Goal: Transaction & Acquisition: Obtain resource

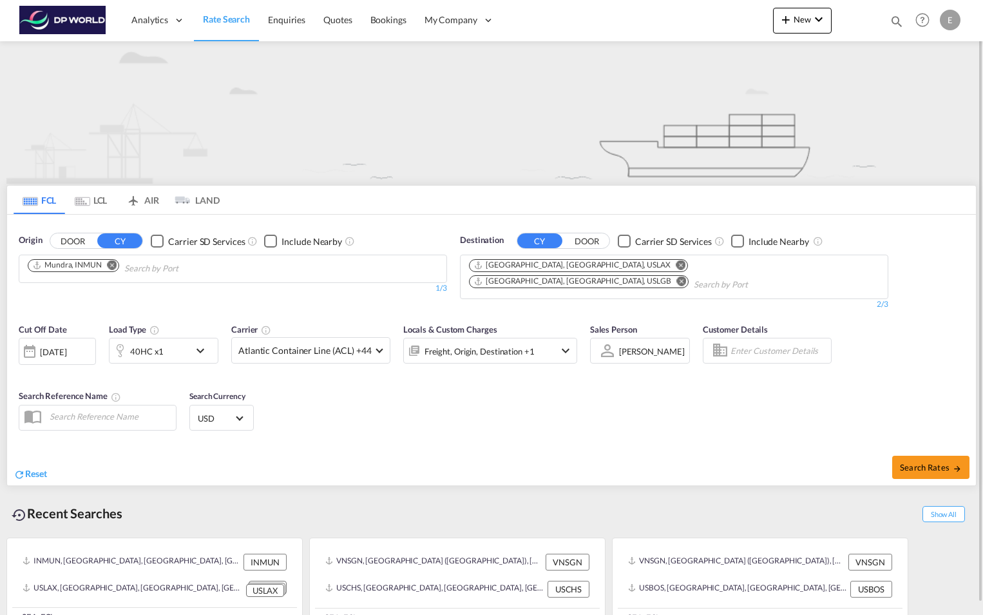
click at [113, 266] on md-icon "Remove" at bounding box center [113, 265] width 10 height 10
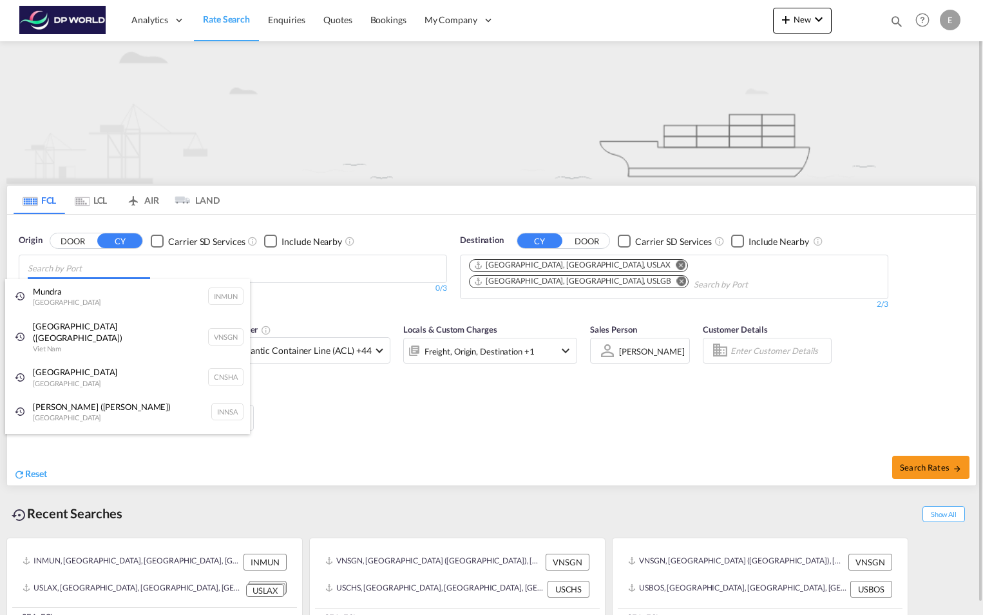
click at [111, 263] on body "Analytics Reports Dashboard Rate Search Enquiries Quotes Bookings" at bounding box center [491, 307] width 983 height 615
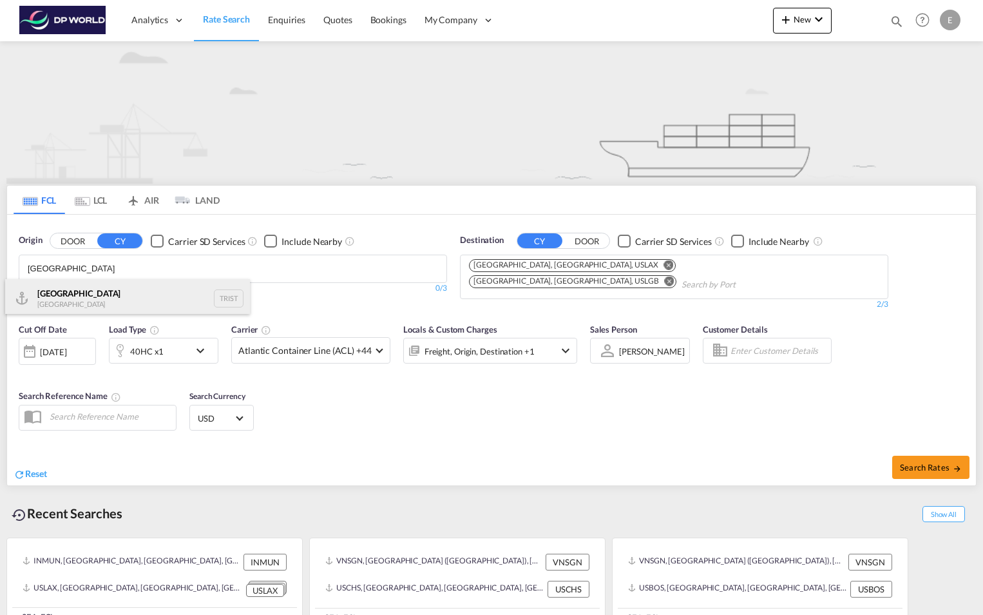
type input "[GEOGRAPHIC_DATA]"
click at [77, 293] on div "[GEOGRAPHIC_DATA] [GEOGRAPHIC_DATA] TRIST" at bounding box center [127, 298] width 245 height 39
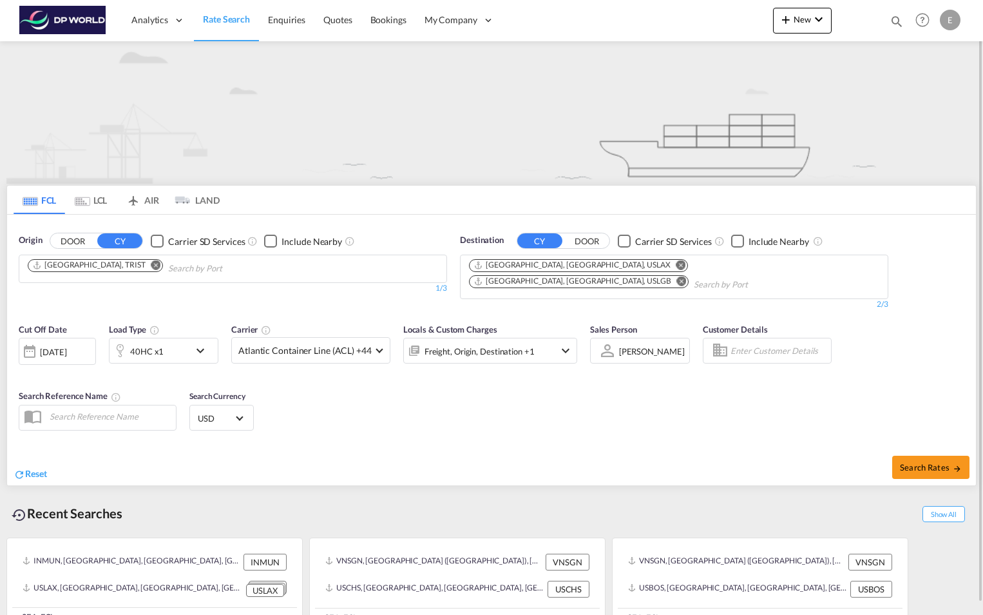
click at [687, 276] on md-icon "Remove" at bounding box center [682, 281] width 10 height 10
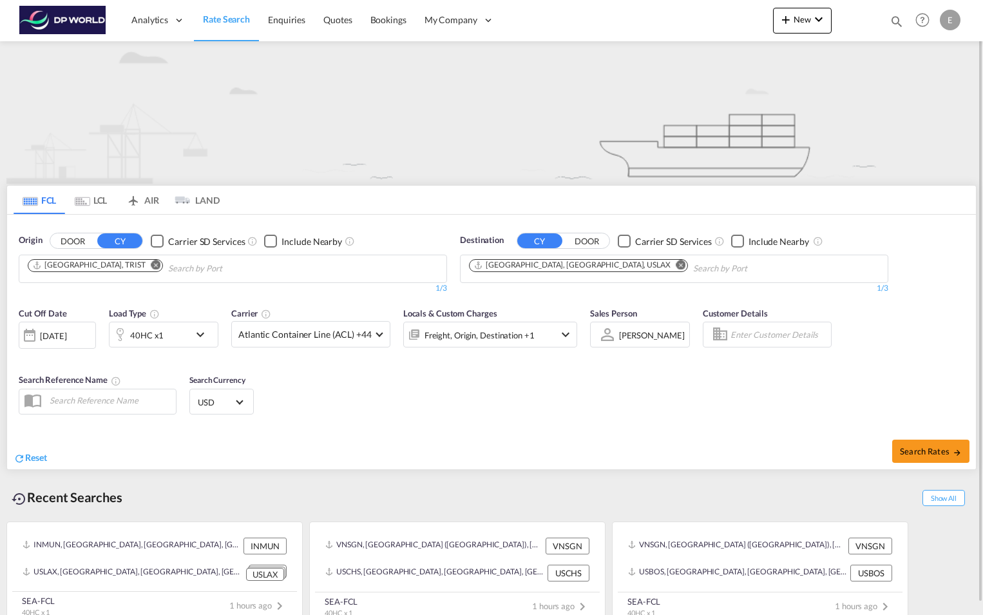
click at [677, 265] on md-icon "Remove" at bounding box center [682, 265] width 10 height 10
click at [578, 265] on input "Chips input." at bounding box center [530, 268] width 122 height 21
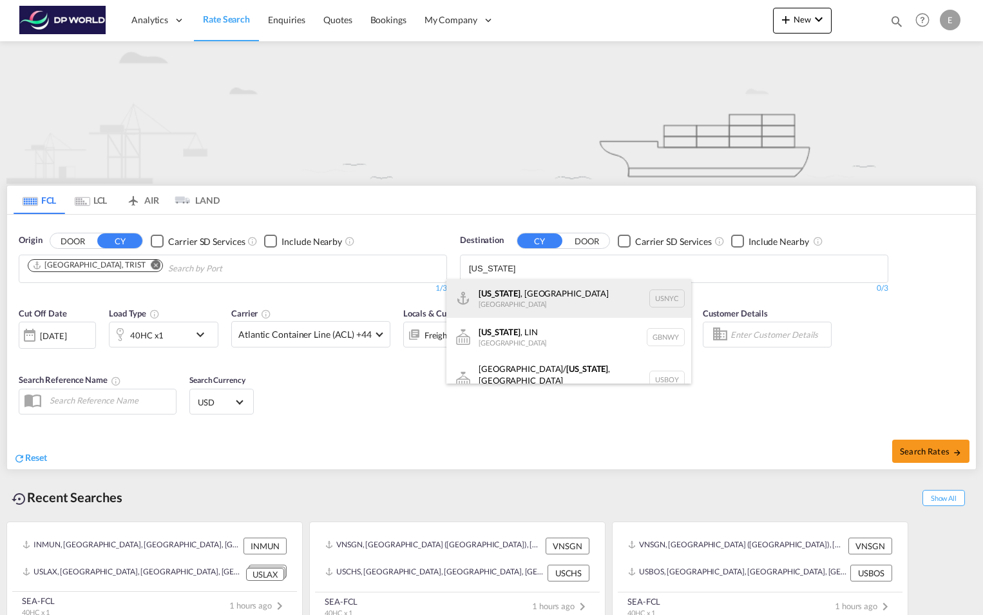
type input "[US_STATE]"
click at [536, 298] on div "[US_STATE] , [GEOGRAPHIC_DATA] [GEOGRAPHIC_DATA] USNYC" at bounding box center [569, 298] width 245 height 39
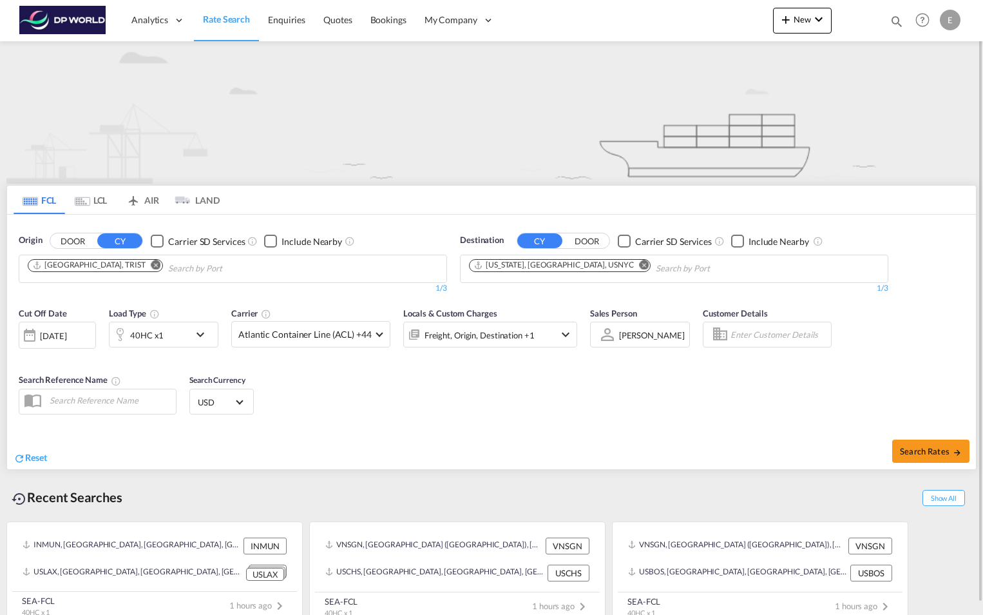
click at [204, 334] on md-icon "icon-chevron-down" at bounding box center [204, 334] width 22 height 15
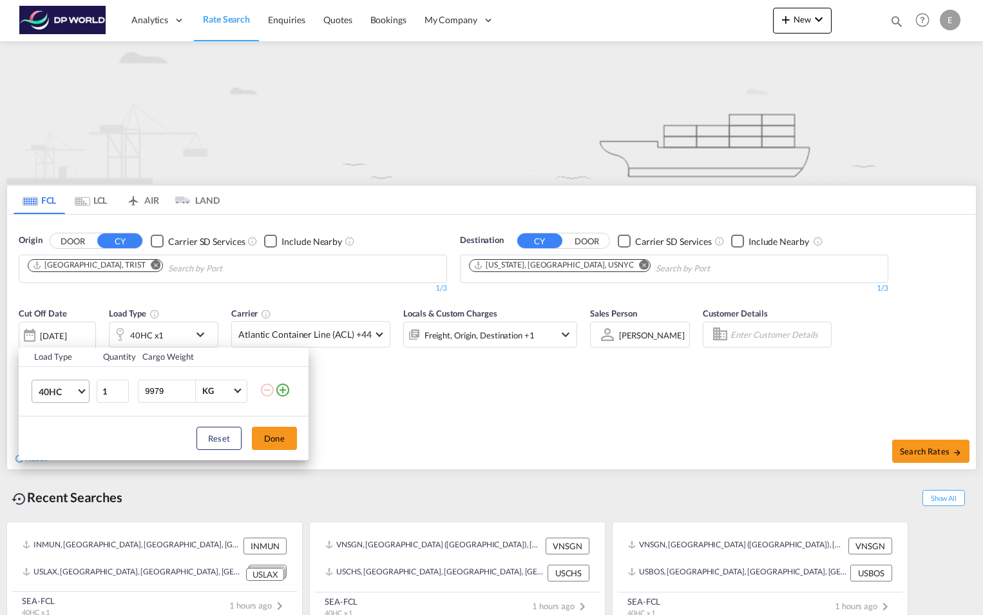
click at [83, 393] on md-select-value "40HC" at bounding box center [63, 391] width 52 height 22
click at [70, 326] on md-option "20GP" at bounding box center [72, 329] width 88 height 31
drag, startPoint x: 169, startPoint y: 389, endPoint x: 139, endPoint y: 390, distance: 30.3
click at [139, 390] on div "9979 KG KG" at bounding box center [193, 391] width 110 height 23
type input "18000"
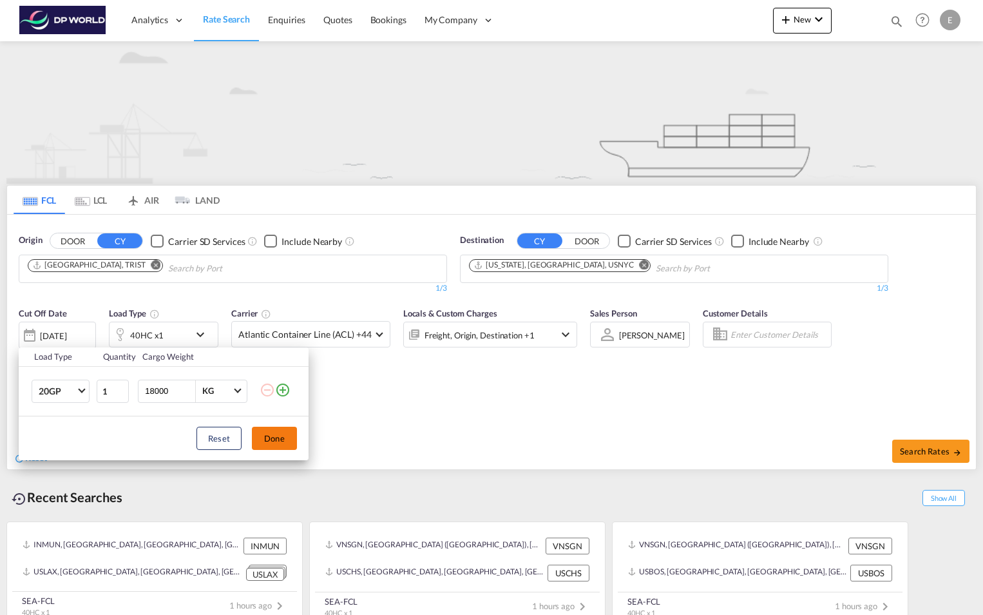
click at [285, 445] on button "Done" at bounding box center [274, 438] width 45 height 23
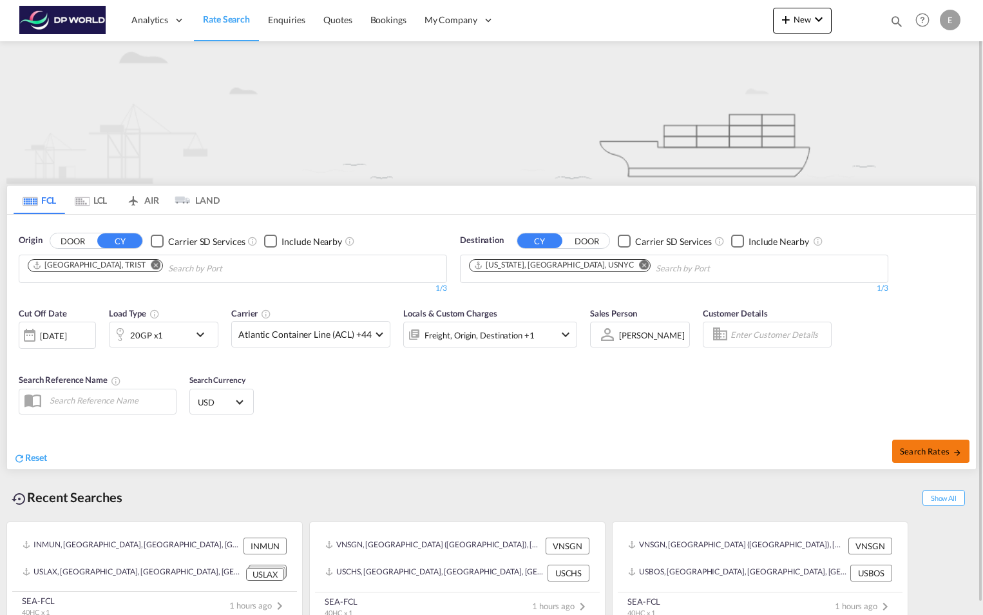
click at [911, 450] on span "Search Rates" at bounding box center [931, 451] width 62 height 10
type input "TRIST to USNYC / [DATE]"
